Goal: Task Accomplishment & Management: Manage account settings

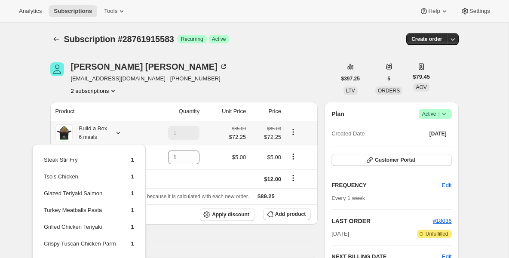
scroll to position [17, 0]
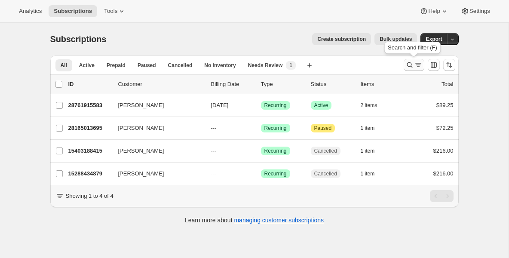
click at [408, 64] on icon "Search and filter results" at bounding box center [410, 65] width 9 height 9
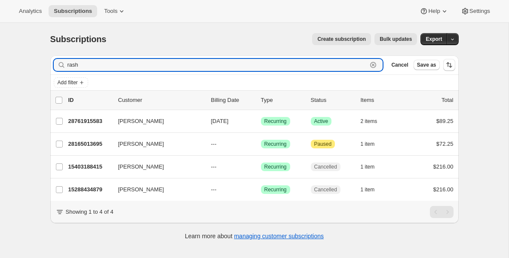
click at [374, 65] on icon "button" at bounding box center [373, 65] width 3 height 3
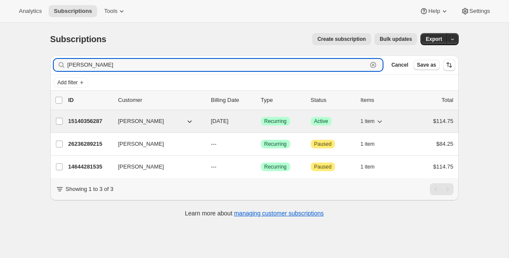
type input "[PERSON_NAME]"
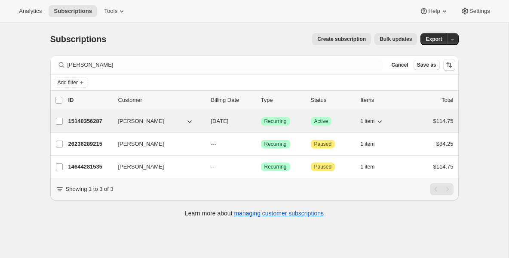
click at [83, 124] on p "15140356287" at bounding box center [89, 121] width 43 height 9
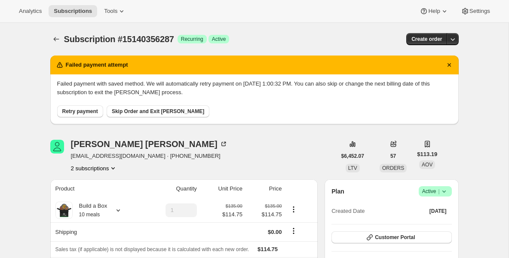
click at [78, 111] on span "Retry payment" at bounding box center [80, 111] width 36 height 7
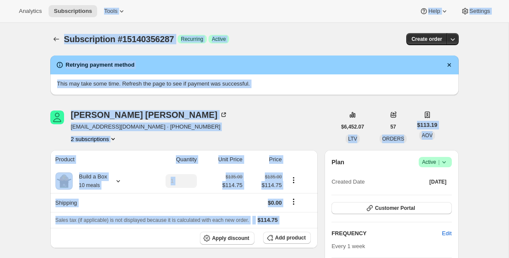
drag, startPoint x: 75, startPoint y: 122, endPoint x: 103, endPoint y: -100, distance: 223.7
click at [103, 0] on html "Analytics Subscriptions Tools Help Settings Skip to content Subscription #15140…" at bounding box center [254, 129] width 509 height 258
